Goal: Task Accomplishment & Management: Manage account settings

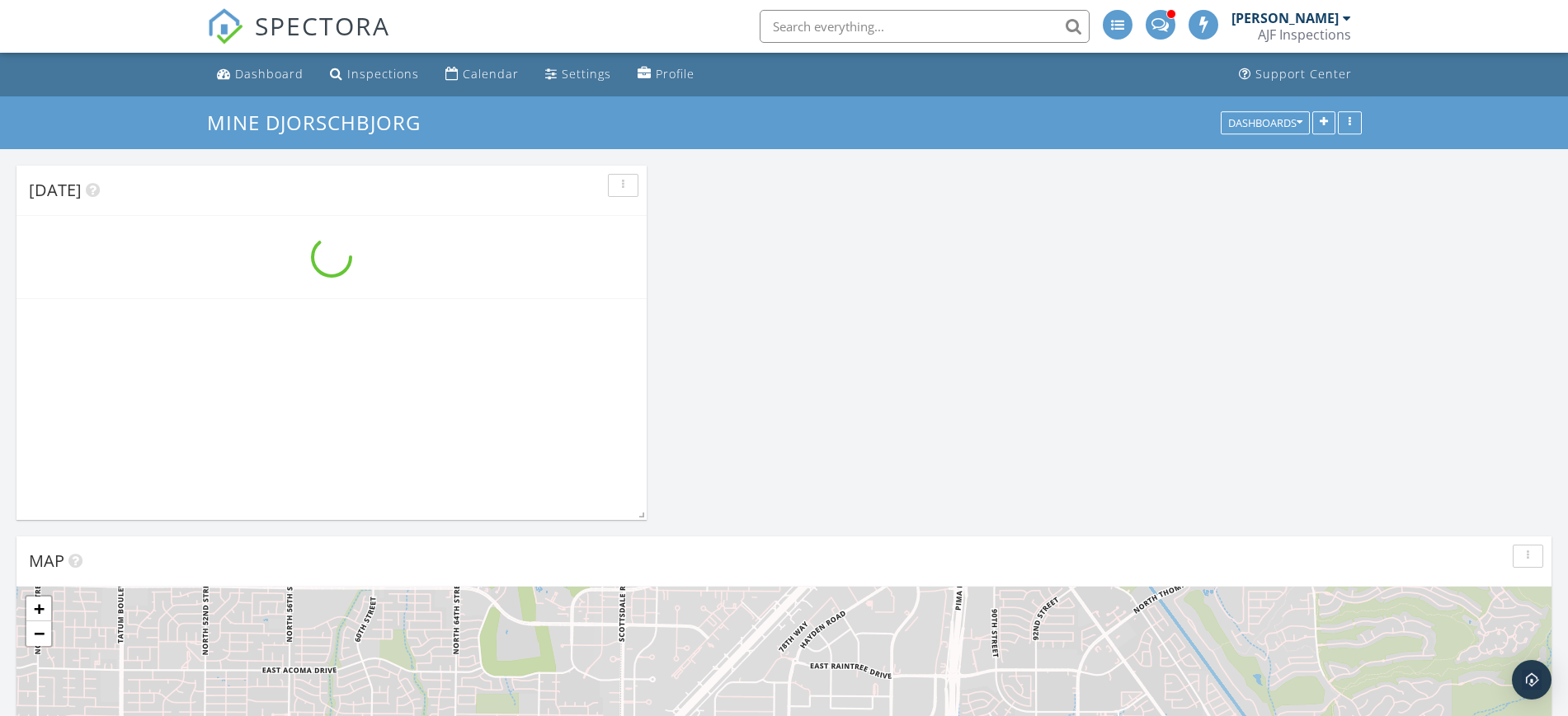
scroll to position [1697, 1600]
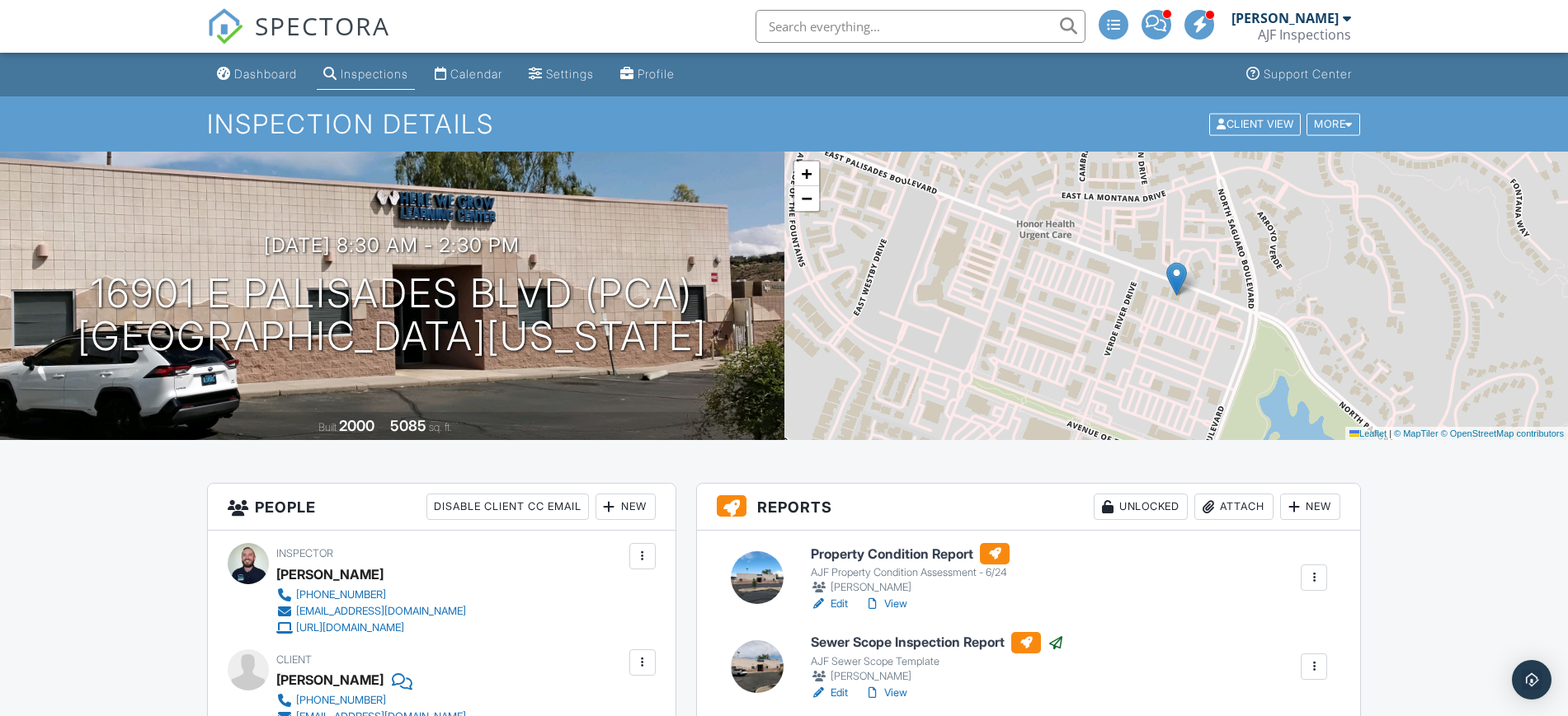
click at [1247, 509] on div "Attach" at bounding box center [1234, 507] width 79 height 26
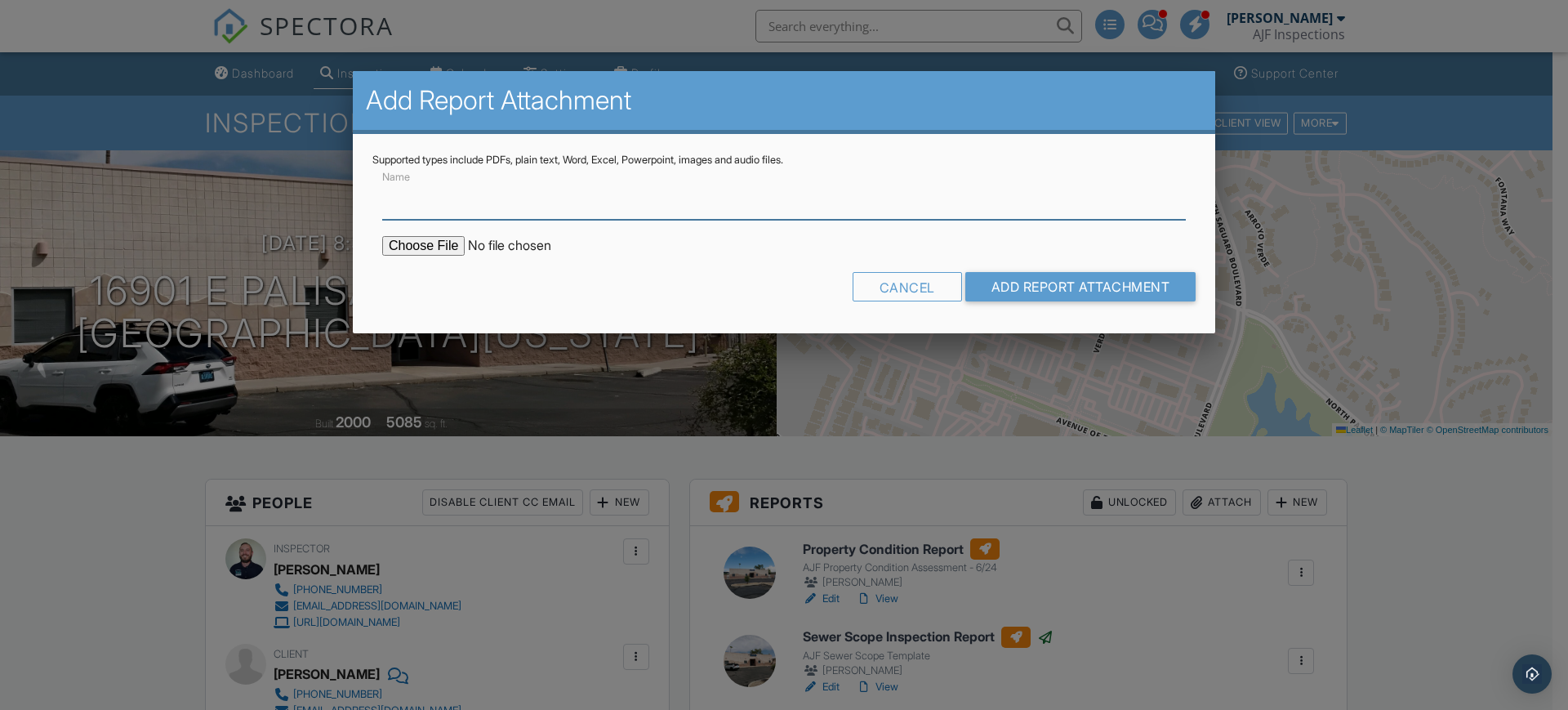
click at [513, 209] on input "Name" at bounding box center [784, 200] width 804 height 40
type input "Termite Report"
click at [425, 254] on input "file" at bounding box center [520, 245] width 278 height 20
type input "C:\fakepath\Sent_WDIIR Inspection NO Evide.pdf"
click at [1018, 279] on input "Add Report Attachment" at bounding box center [1080, 287] width 231 height 29
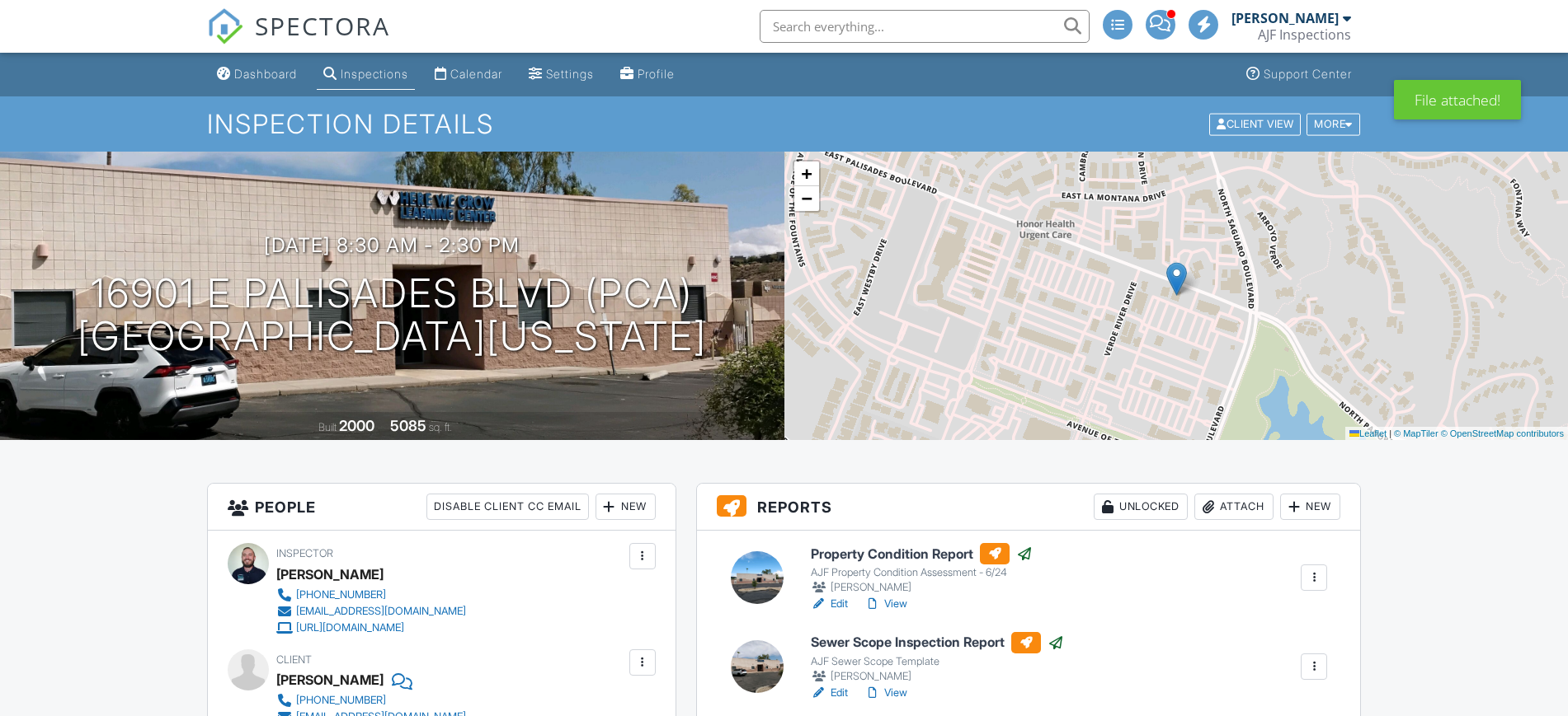
scroll to position [412, 0]
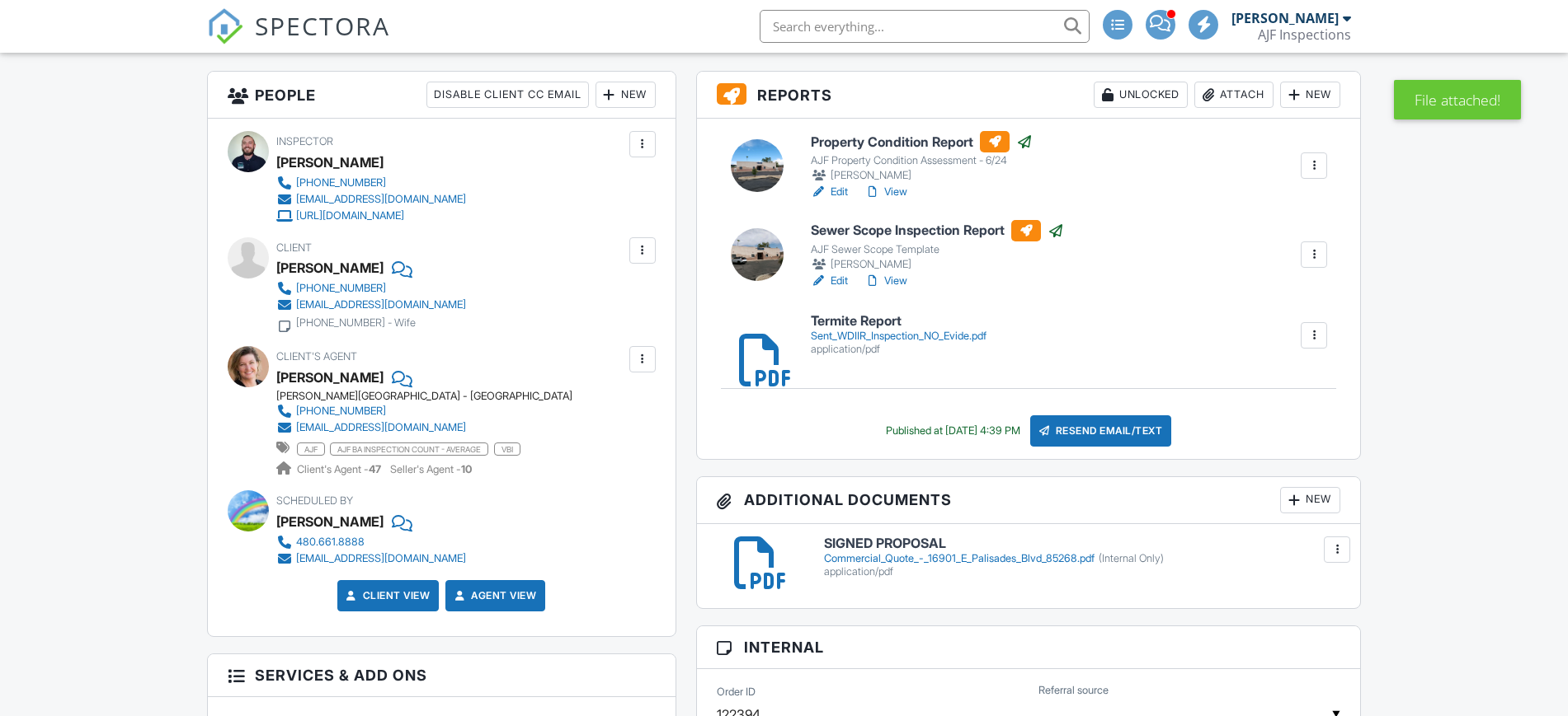
click at [861, 335] on div "Sent_WDIIR_Inspection_NO_Evide.pdf" at bounding box center [899, 336] width 176 height 13
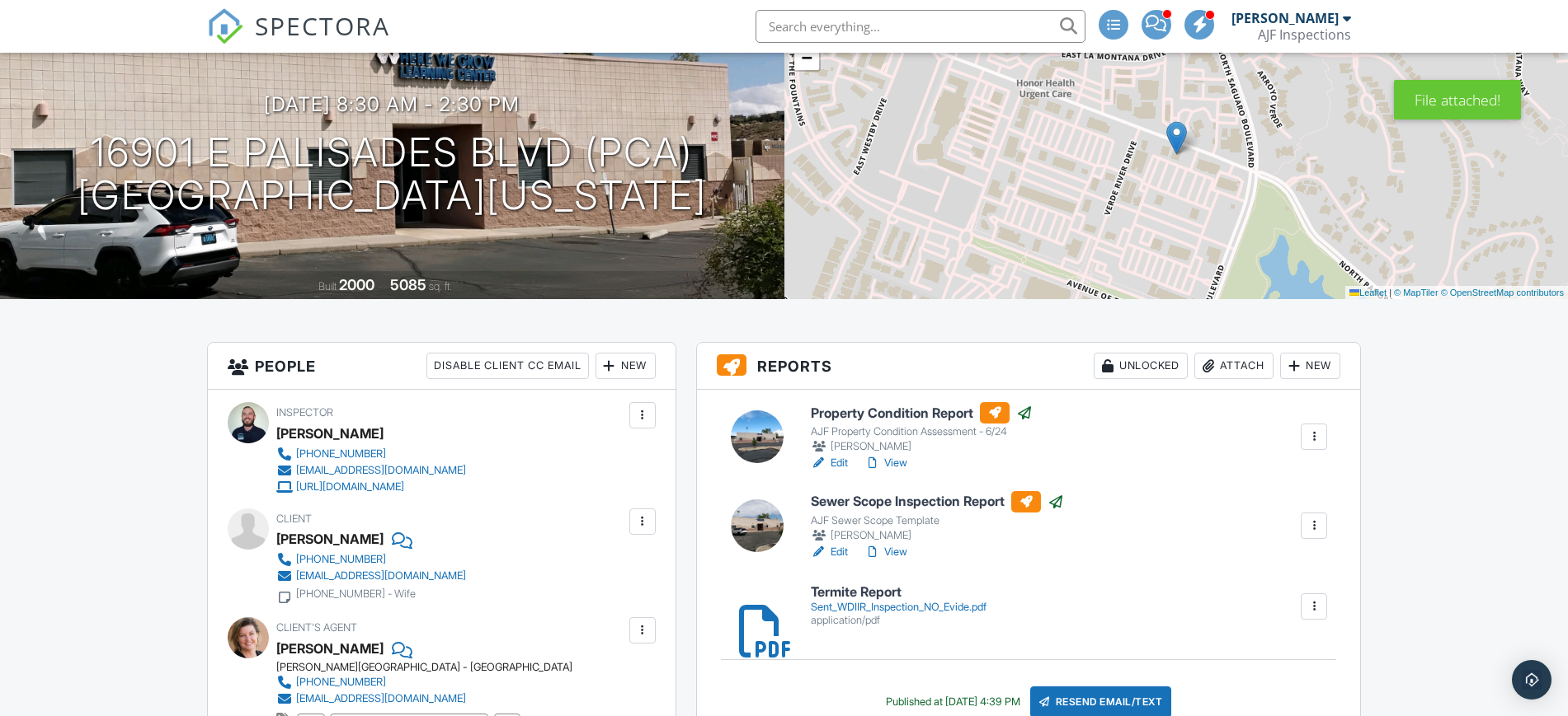
scroll to position [103, 0]
